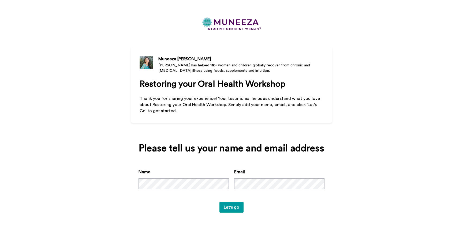
click at [233, 213] on button "Let's go" at bounding box center [231, 207] width 24 height 11
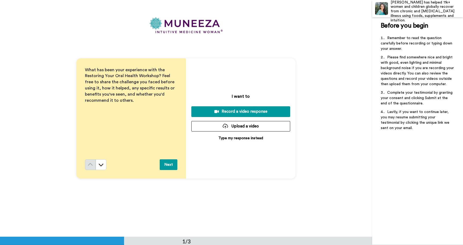
click at [244, 138] on p "Type my response instead" at bounding box center [240, 138] width 45 height 5
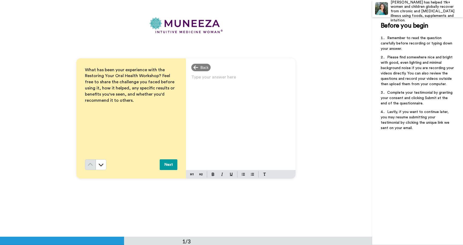
click at [227, 78] on p "Type your answer here ﻿" at bounding box center [240, 80] width 99 height 8
click at [432, 26] on h2 "Before you begin" at bounding box center [418, 25] width 74 height 9
click at [170, 166] on button "Next" at bounding box center [169, 164] width 18 height 11
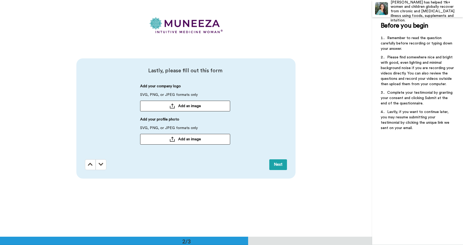
scroll to position [237, 0]
click at [285, 159] on button "Next" at bounding box center [278, 164] width 18 height 11
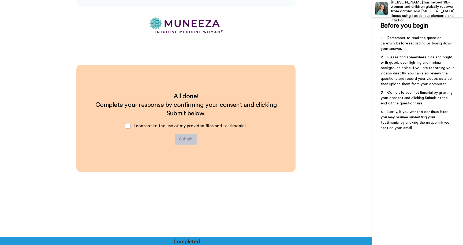
scroll to position [409, 0]
click at [130, 125] on span at bounding box center [127, 125] width 5 height 5
click at [188, 139] on button "Submit" at bounding box center [186, 139] width 23 height 11
